Goal: Navigation & Orientation: Find specific page/section

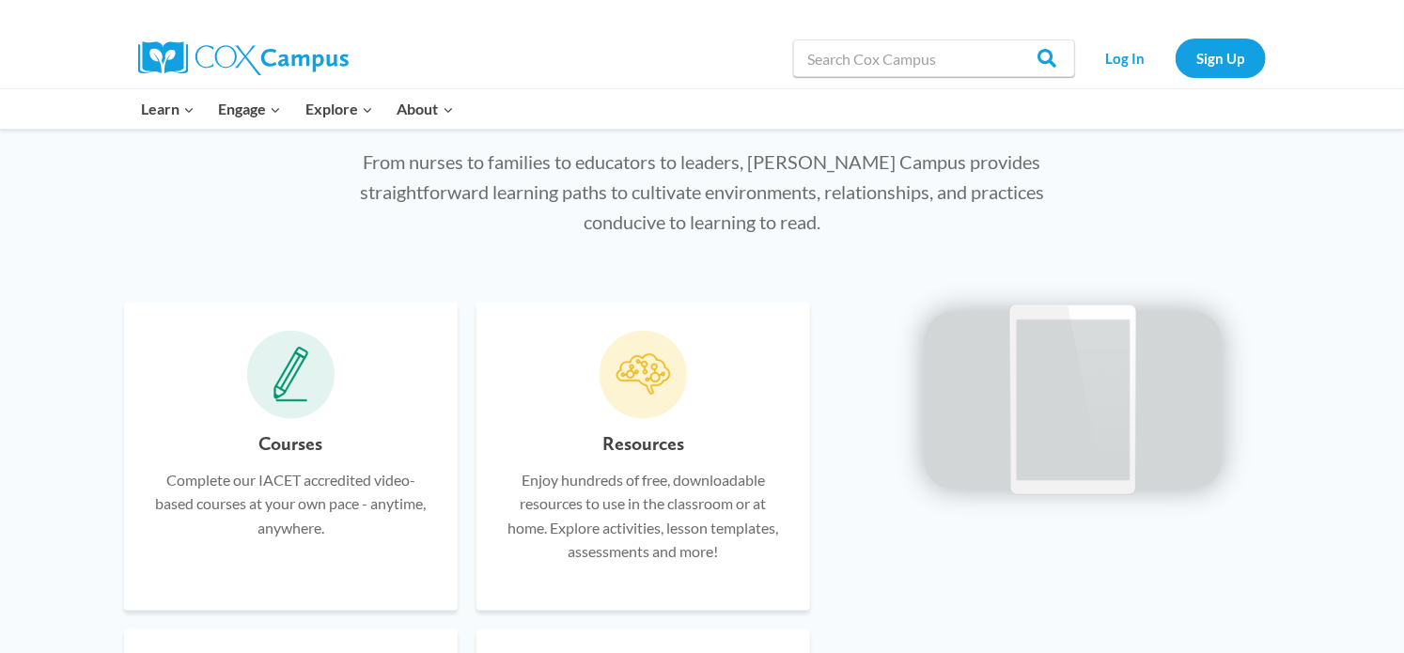
scroll to position [957, 0]
click at [303, 384] on icon at bounding box center [291, 374] width 36 height 56
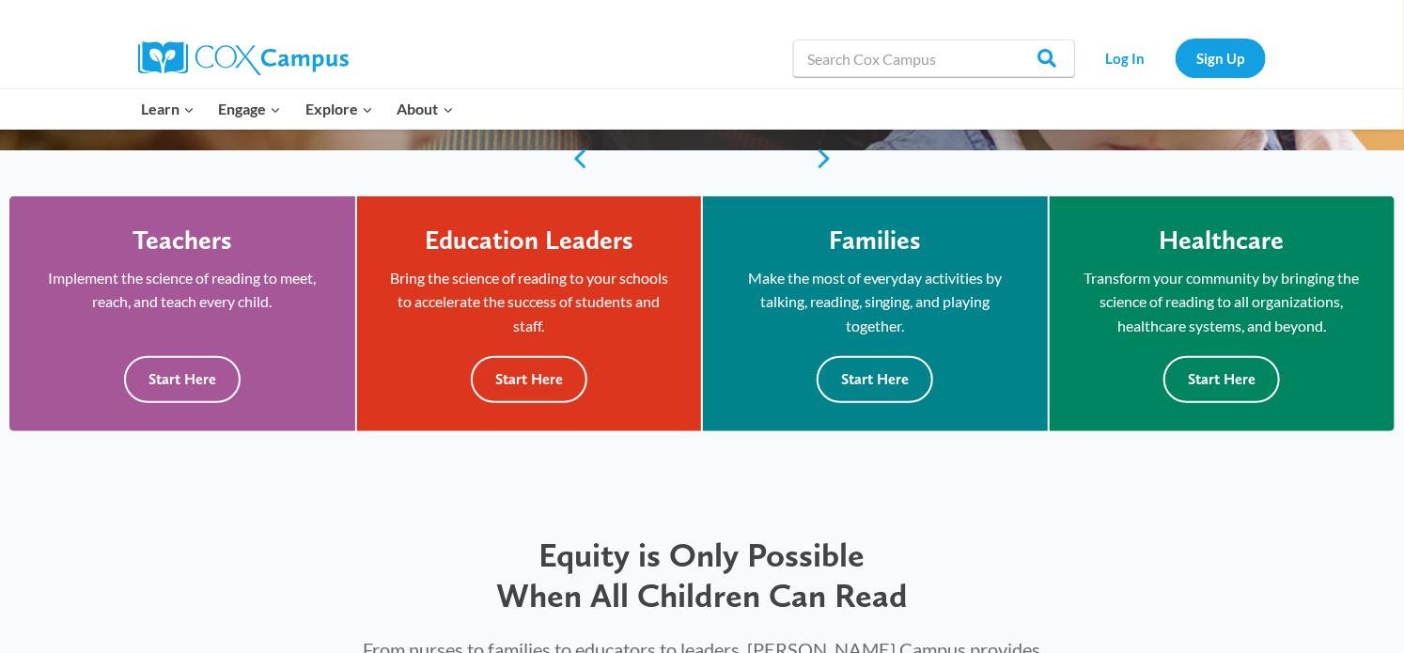
scroll to position [316, 0]
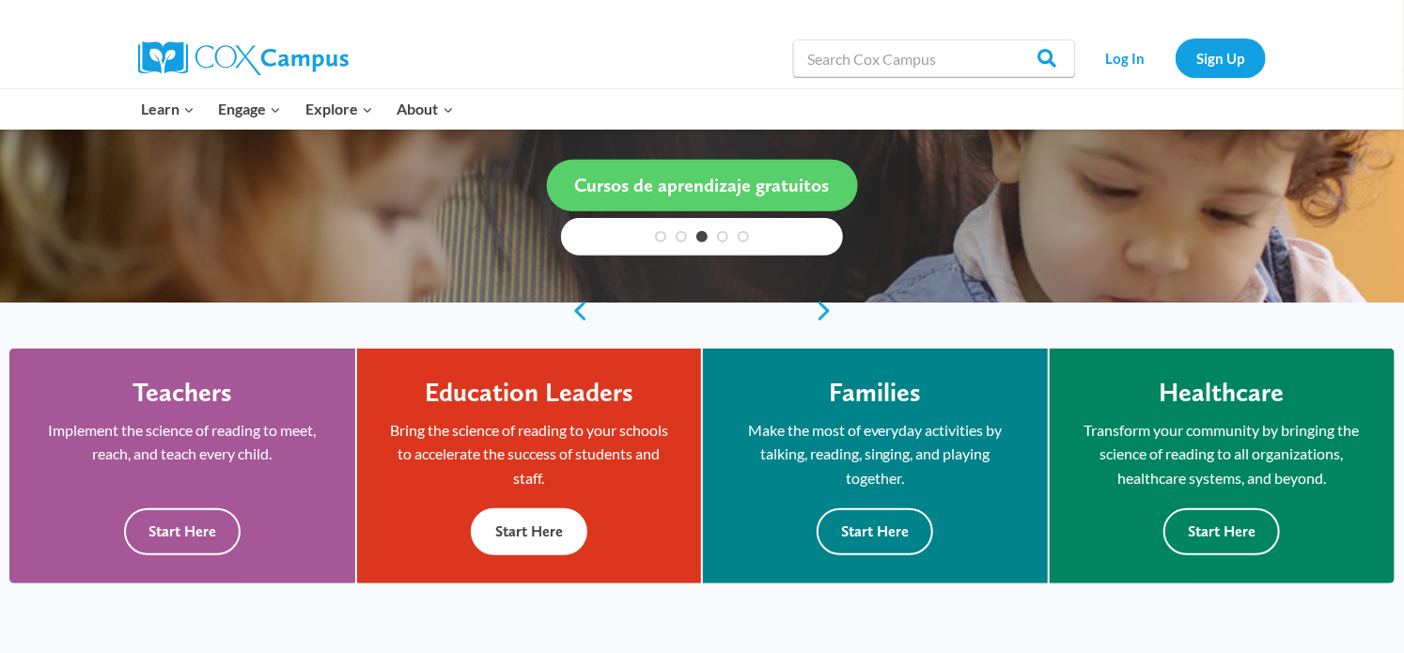
click at [508, 529] on button "Start Here" at bounding box center [529, 531] width 117 height 46
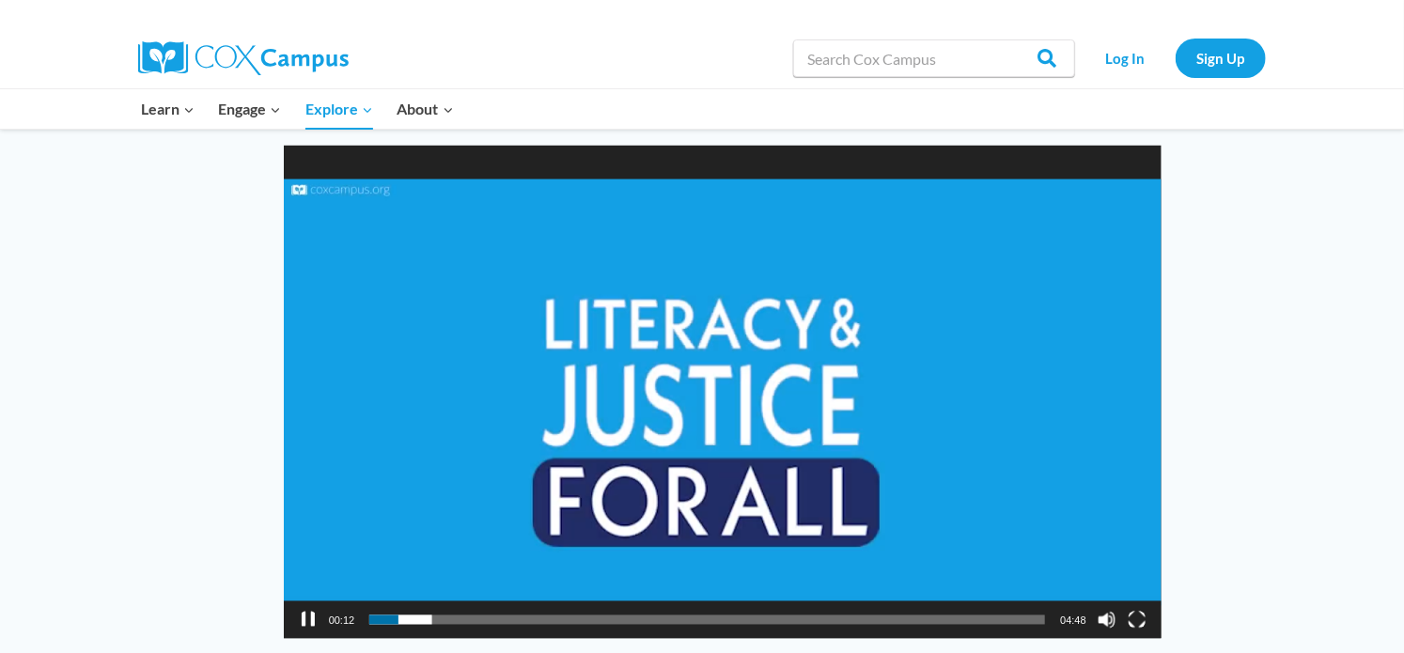
scroll to position [1376, 0]
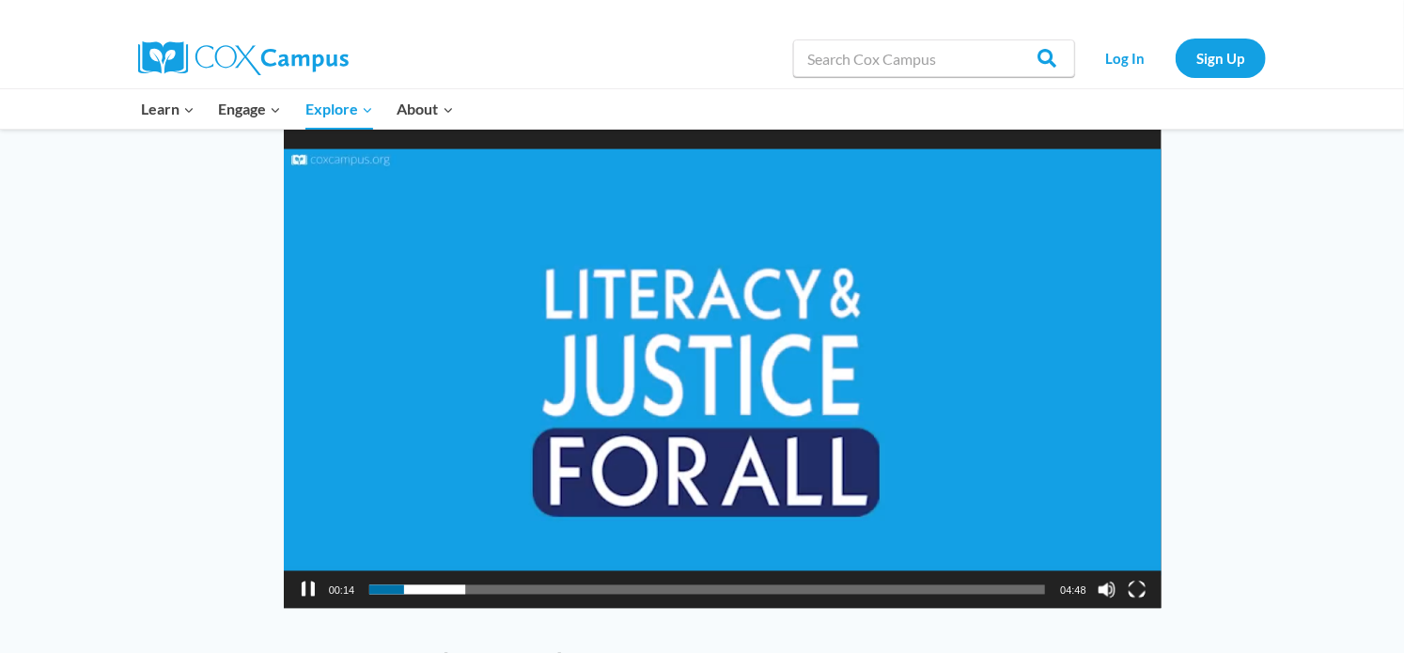
click at [310, 571] on div "Video Player" at bounding box center [308, 590] width 30 height 38
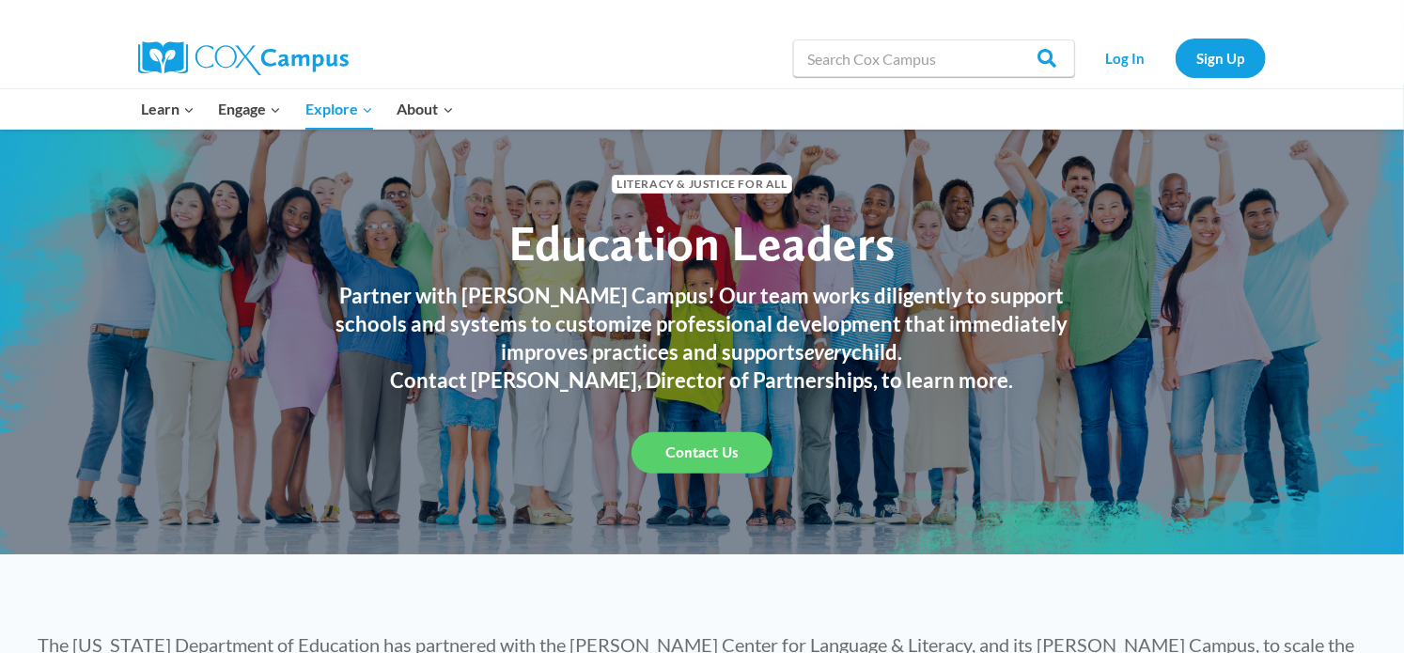
scroll to position [47, 0]
